Goal: Task Accomplishment & Management: Complete application form

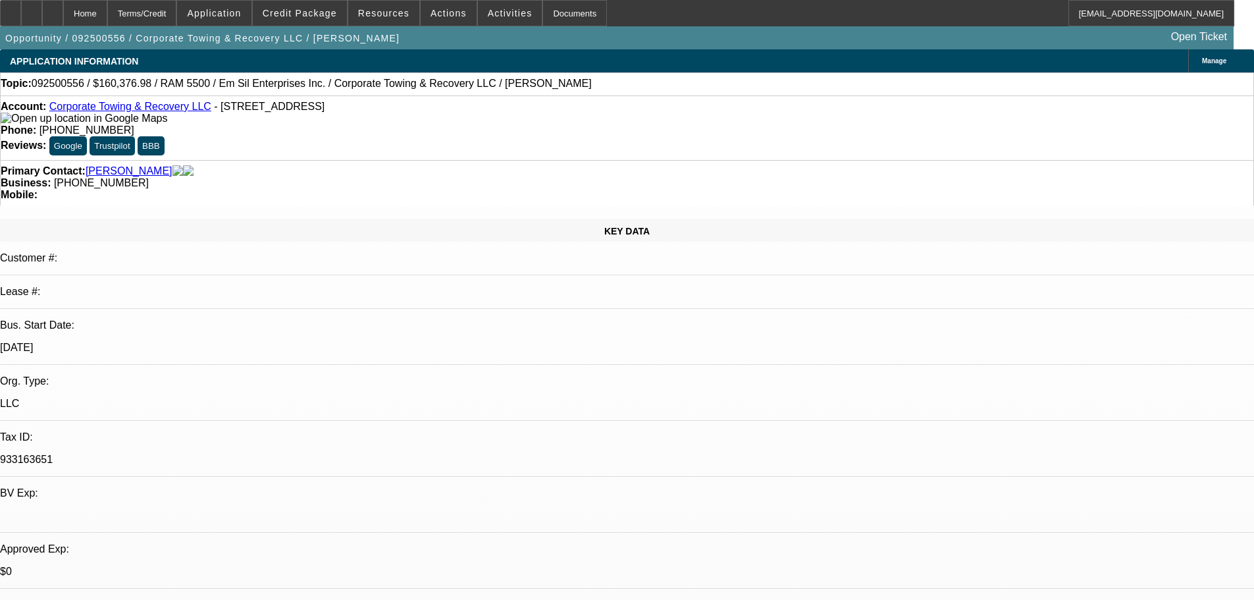
select select "0"
select select "2"
select select "0.1"
select select "4"
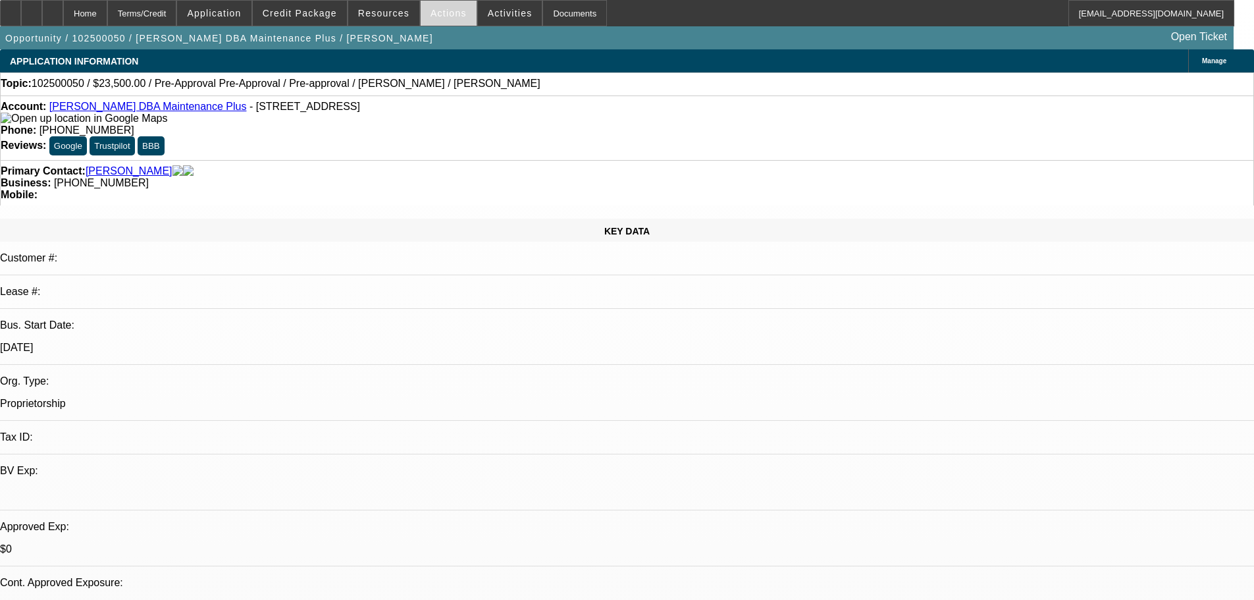
select select "0"
select select "2"
select select "0"
select select "6"
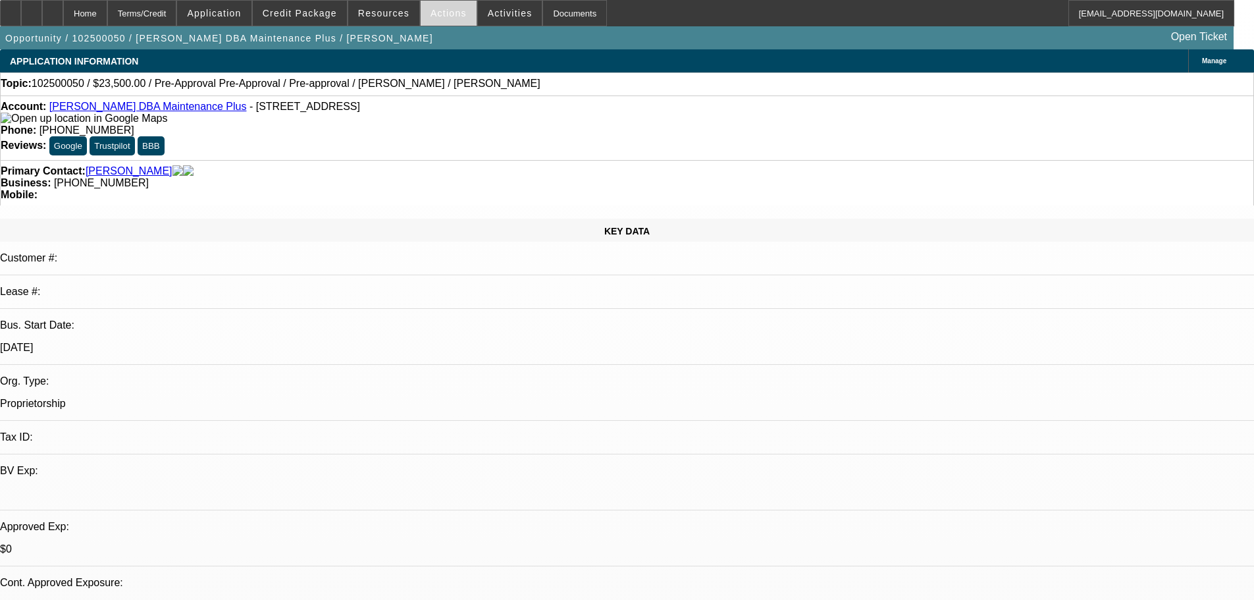
select select "0"
select select "2"
select select "0"
select select "6"
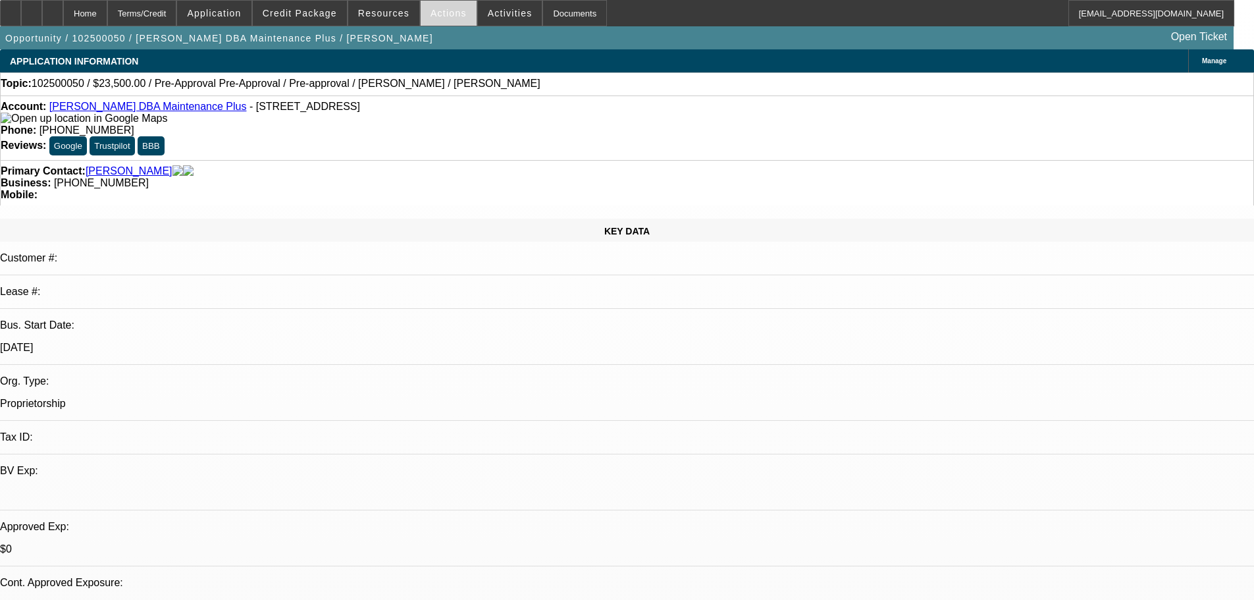
select select "0"
select select "2"
select select "0"
select select "6"
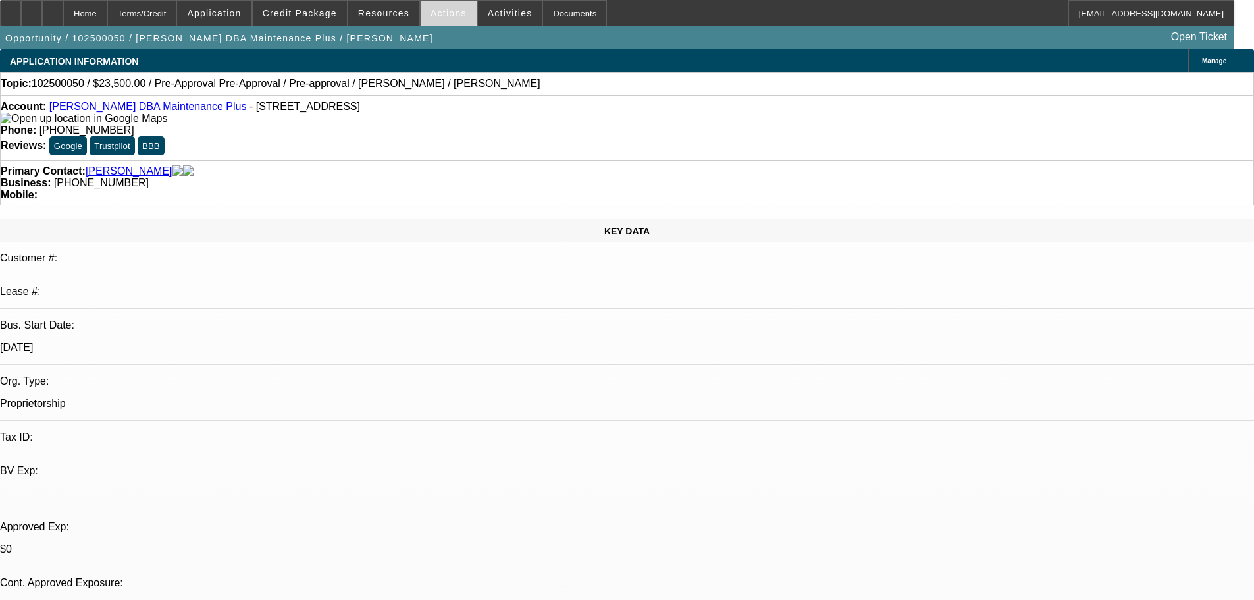
select select "0"
select select "2"
select select "0"
select select "6"
